Goal: Task Accomplishment & Management: Manage account settings

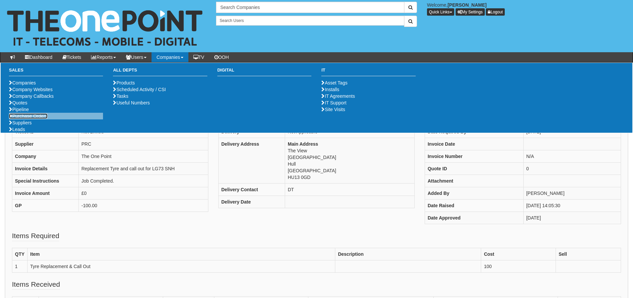
click at [27, 119] on link "Purchase Orders" at bounding box center [28, 115] width 39 height 5
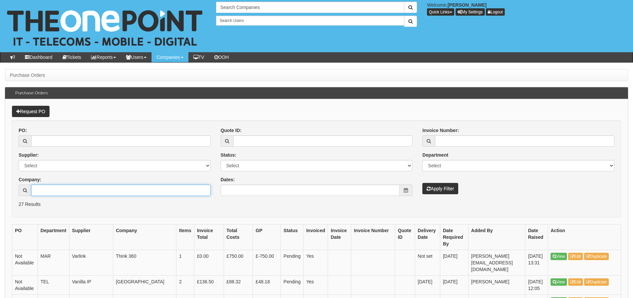
click at [124, 192] on input "Company:" at bounding box center [120, 189] width 179 height 11
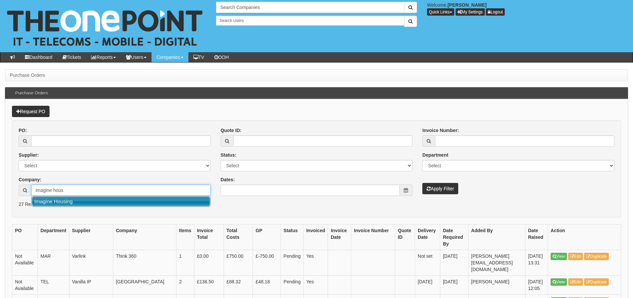
click at [140, 200] on link "Imagine Housing" at bounding box center [121, 201] width 178 height 10
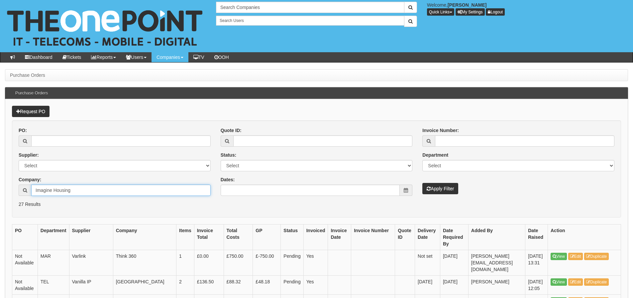
type input "Imagine Housing"
click at [427, 186] on icon "submit" at bounding box center [429, 188] width 4 height 5
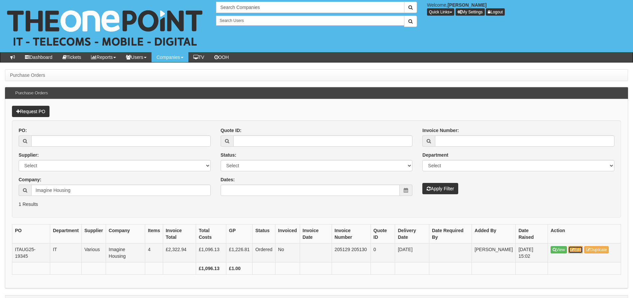
click at [578, 252] on link "Edit" at bounding box center [575, 249] width 15 height 7
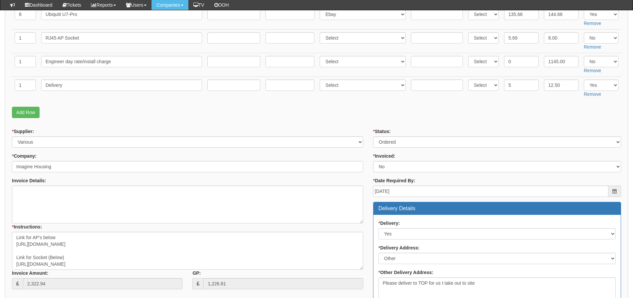
scroll to position [100, 0]
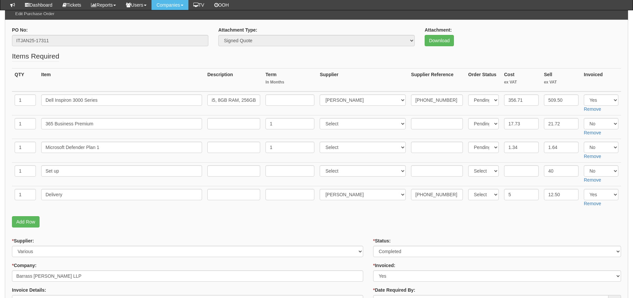
scroll to position [100, 0]
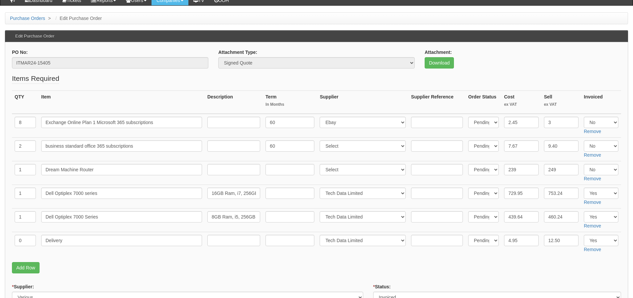
scroll to position [66, 0]
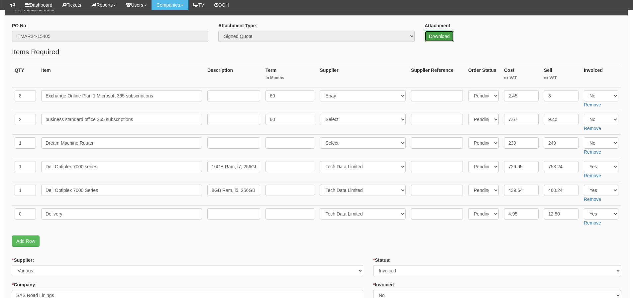
click at [444, 34] on link "Download" at bounding box center [439, 36] width 29 height 11
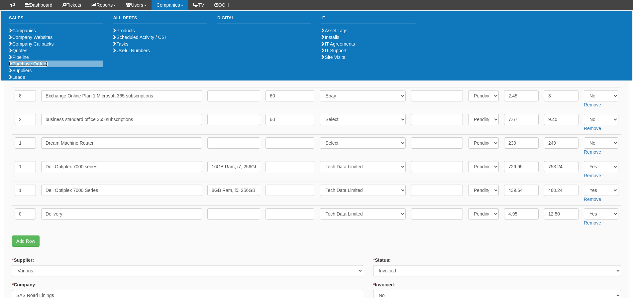
click at [36, 66] on link "Purchase Orders" at bounding box center [28, 63] width 39 height 5
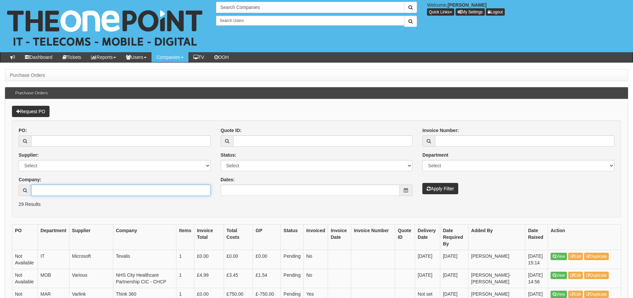
click at [48, 190] on input "Company:" at bounding box center [120, 189] width 179 height 11
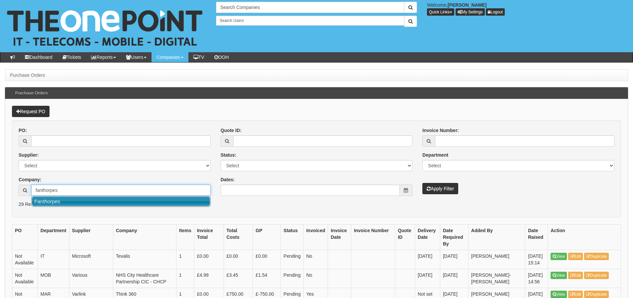
click at [60, 200] on link "Fanthorpes" at bounding box center [121, 201] width 178 height 10
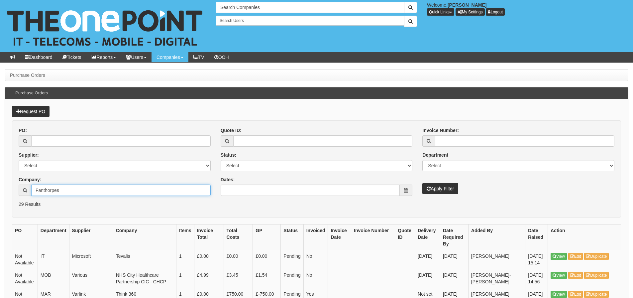
type input "Fanthorpes"
click at [422, 183] on button "Apply Filter" at bounding box center [440, 188] width 36 height 11
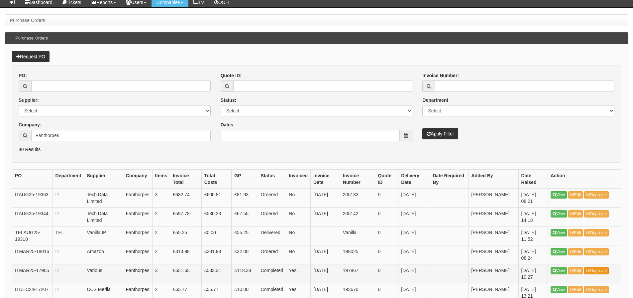
scroll to position [66, 0]
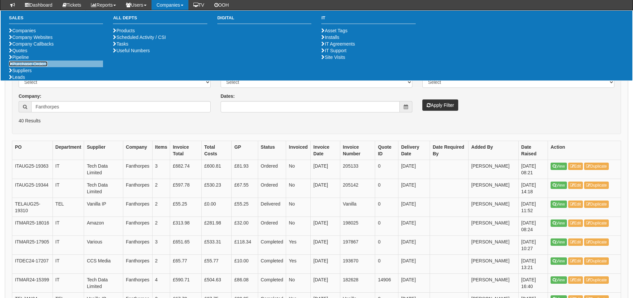
click at [28, 66] on link "Purchase Orders" at bounding box center [28, 63] width 39 height 5
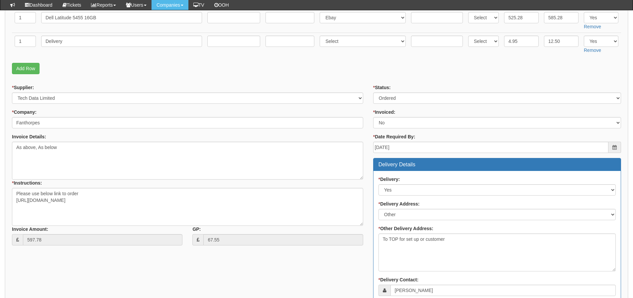
scroll to position [133, 0]
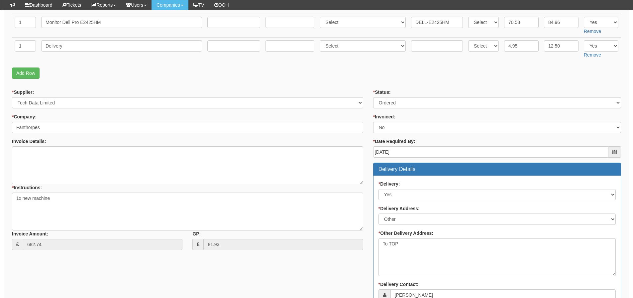
scroll to position [166, 0]
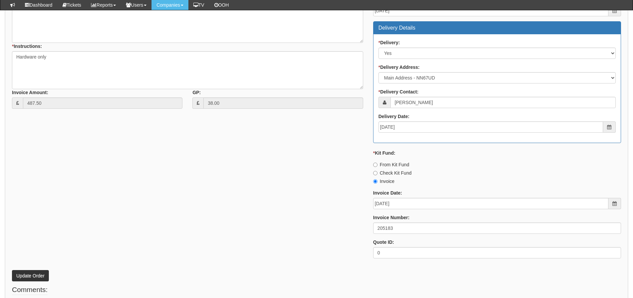
scroll to position [299, 0]
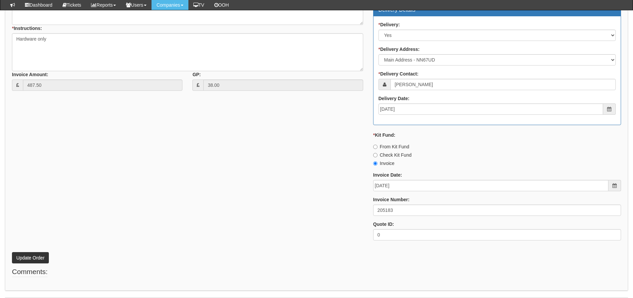
click at [128, 180] on div "* Supplier: Select 123 REG.co.uk 1Password 3 4Gon AA Jones Electric Ltd Abzorb …" at bounding box center [316, 88] width 619 height 316
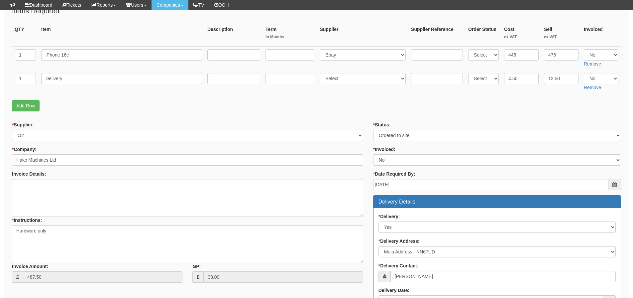
scroll to position [119, 0]
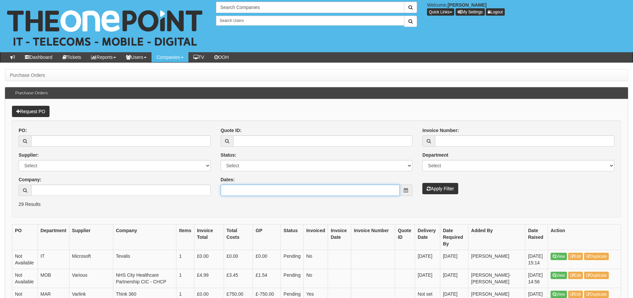
click at [276, 188] on input "Dates:" at bounding box center [310, 189] width 179 height 11
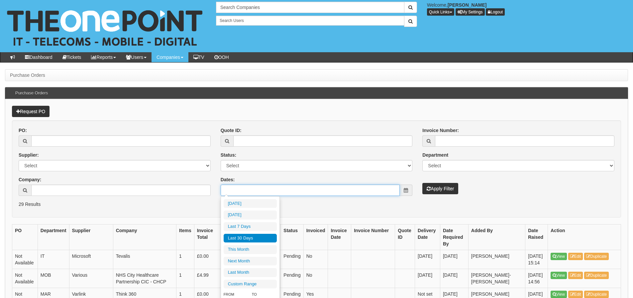
type input "[DATE]"
type input "2025-09-08"
type input "2025-08-11"
type input "2025-09-09"
type input "2025-08-11"
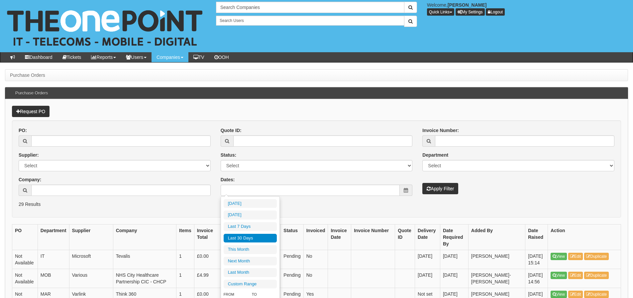
click at [252, 238] on li "Last 30 Days" at bounding box center [250, 238] width 53 height 9
type input "[DATE] - [DATE]"
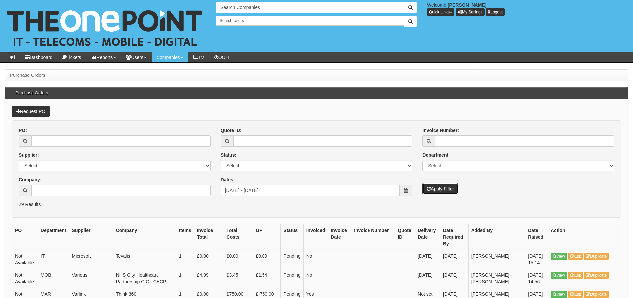
click at [430, 193] on button "Apply Filter" at bounding box center [440, 188] width 36 height 11
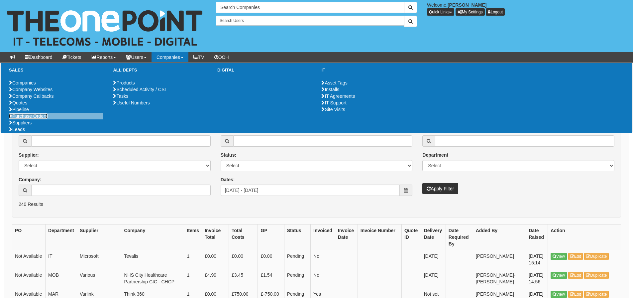
click at [27, 119] on link "Purchase Orders" at bounding box center [28, 115] width 39 height 5
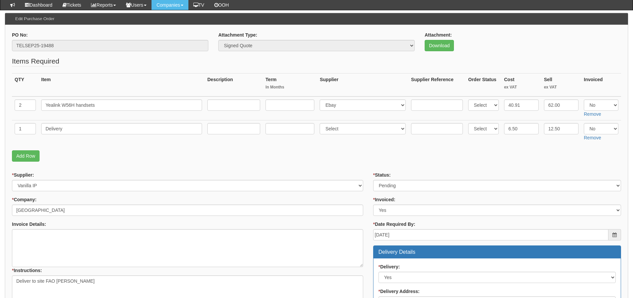
scroll to position [66, 0]
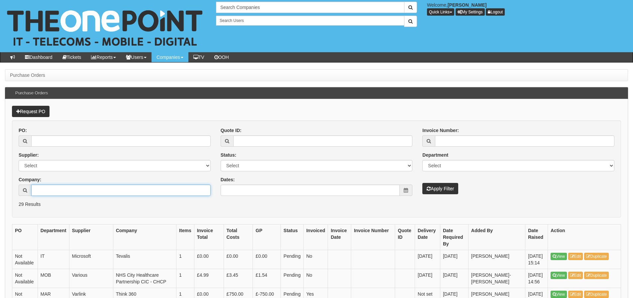
click at [62, 192] on input "Company:" at bounding box center [120, 189] width 179 height 11
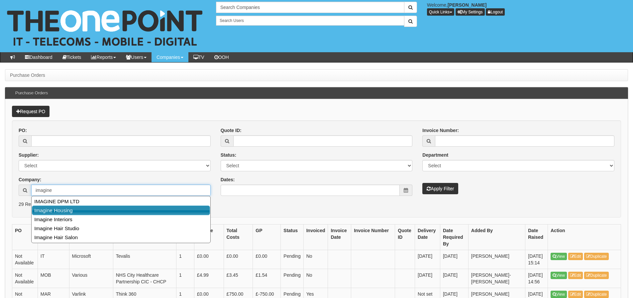
click at [70, 210] on link "Imagine Housing" at bounding box center [121, 210] width 178 height 10
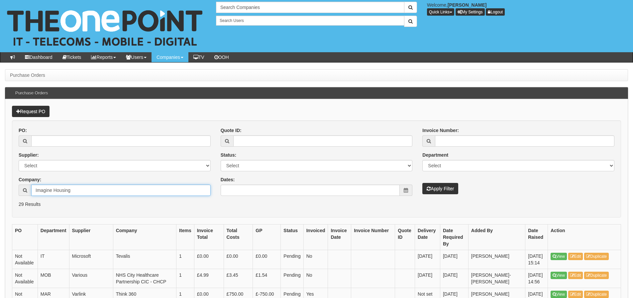
type input "Imagine Housing"
click at [438, 193] on button "Apply Filter" at bounding box center [440, 188] width 36 height 11
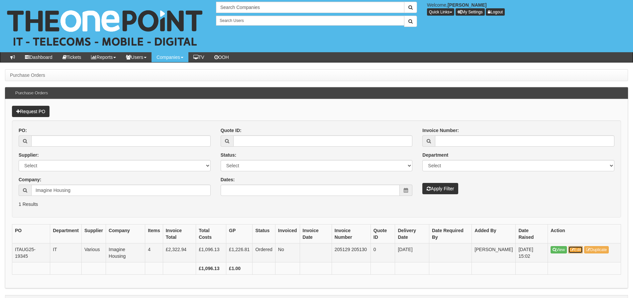
click at [583, 248] on link "Edit" at bounding box center [575, 249] width 15 height 7
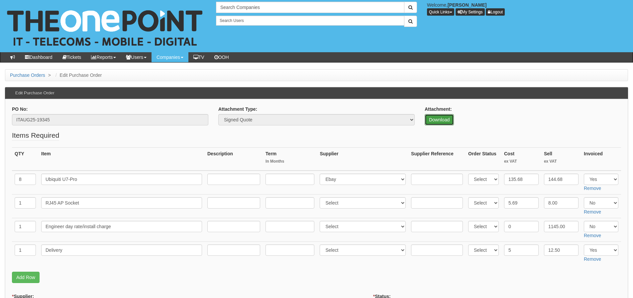
click at [441, 118] on link "Download" at bounding box center [439, 119] width 29 height 11
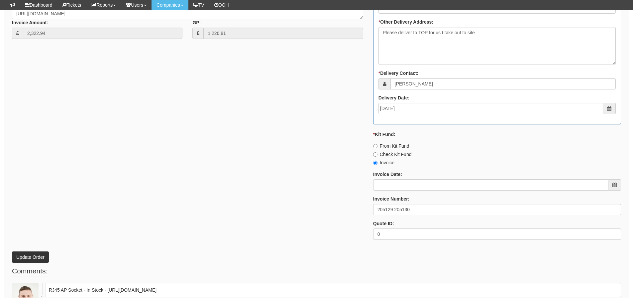
scroll to position [399, 0]
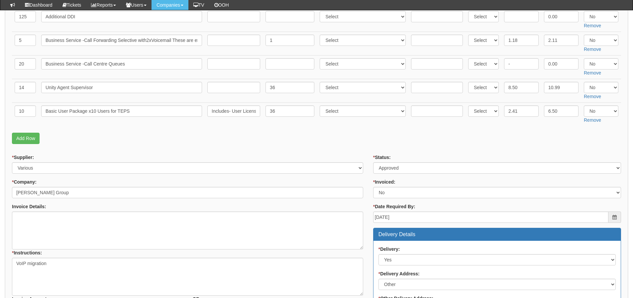
scroll to position [299, 0]
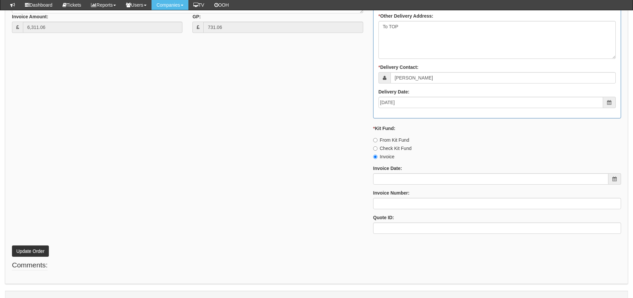
scroll to position [393, 0]
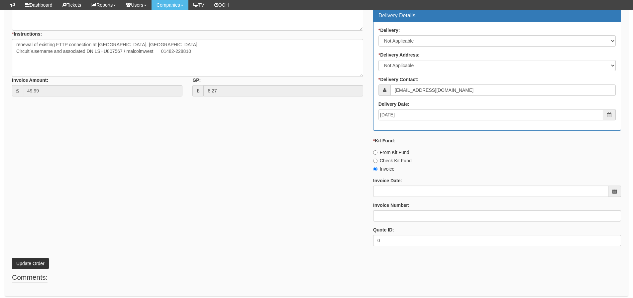
scroll to position [295, 0]
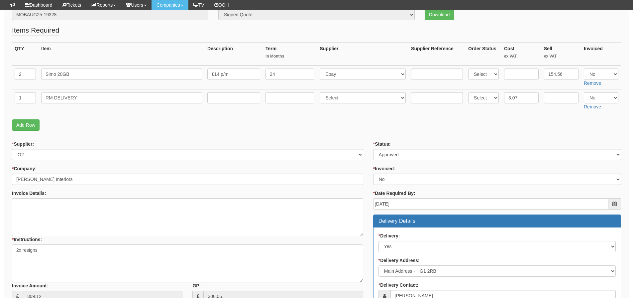
scroll to position [86, 0]
